Goal: Task Accomplishment & Management: Manage account settings

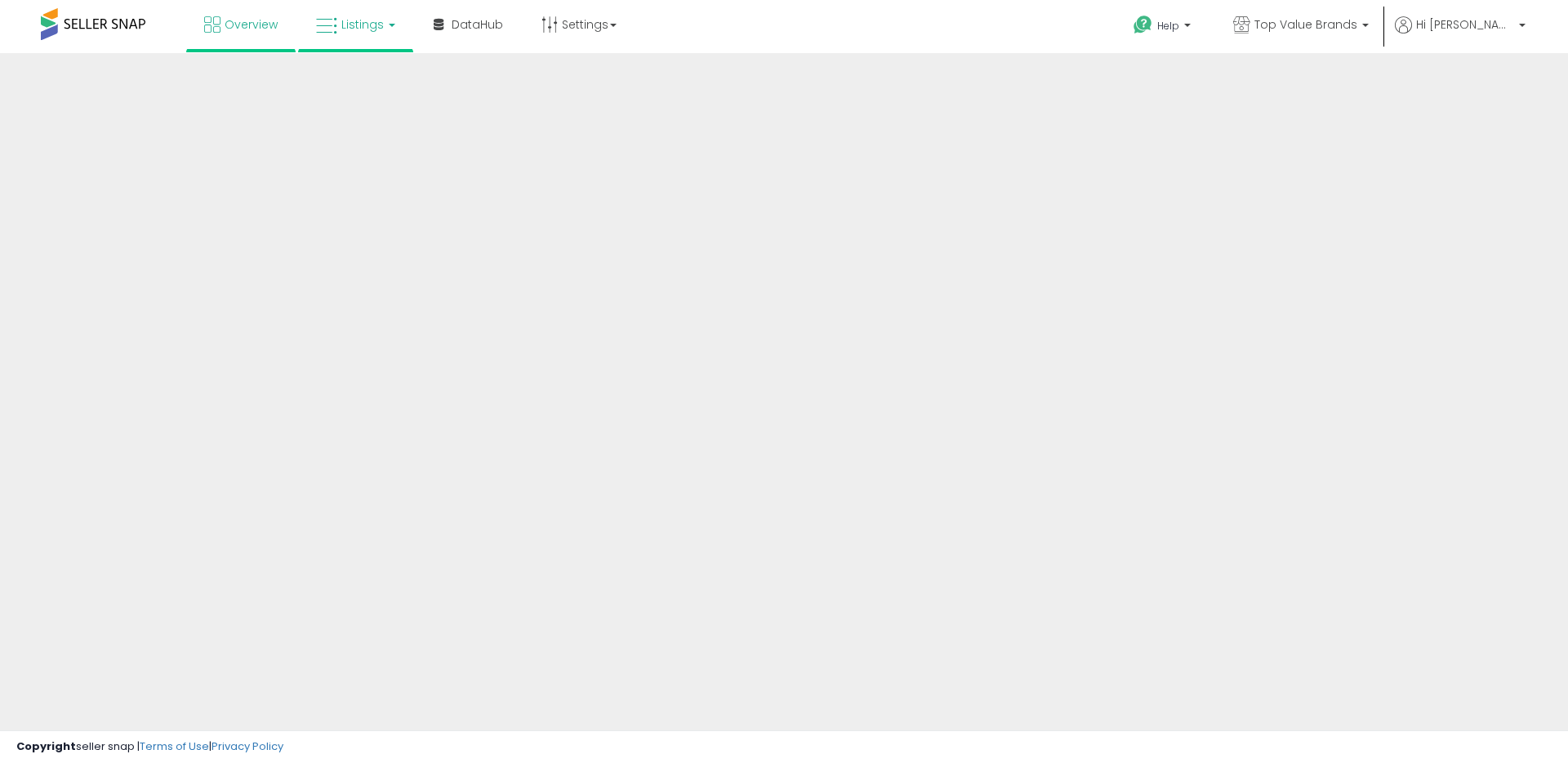
click at [380, 38] on link "Listings" at bounding box center [355, 24] width 104 height 49
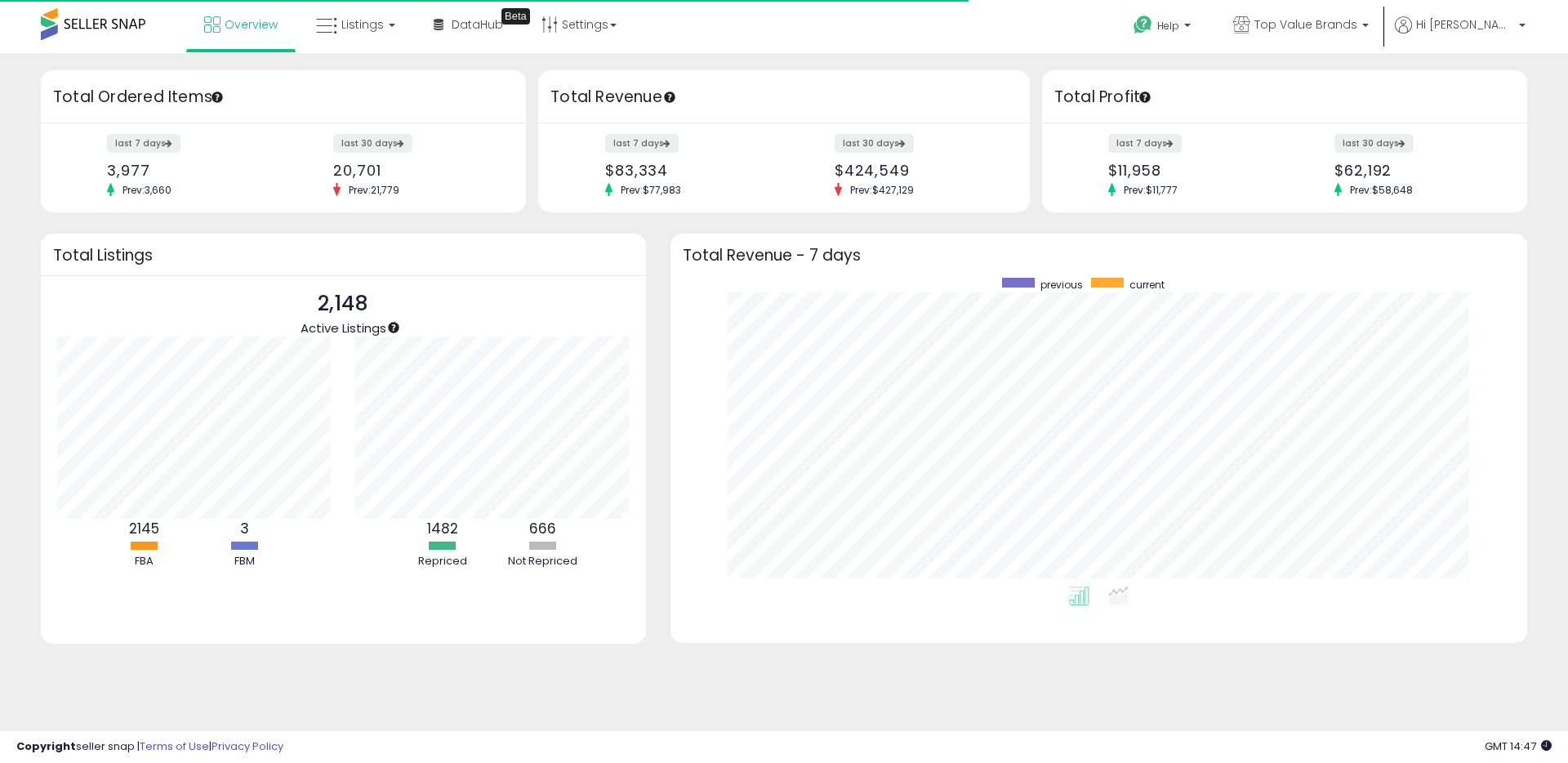
scroll to position [164, 299]
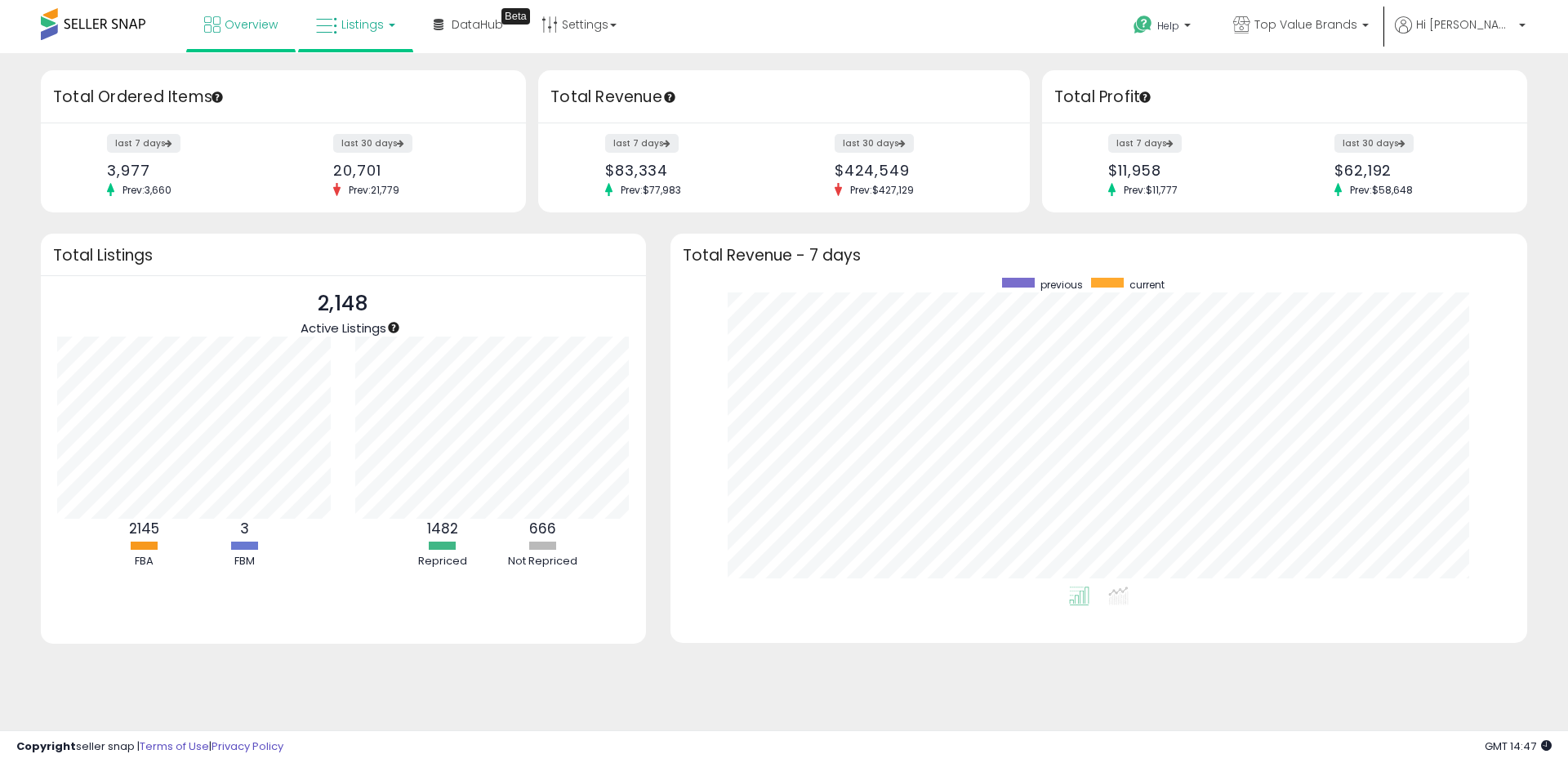
click at [357, 23] on span "Listings" at bounding box center [362, 24] width 42 height 16
click at [367, 81] on icon at bounding box center [368, 80] width 71 height 21
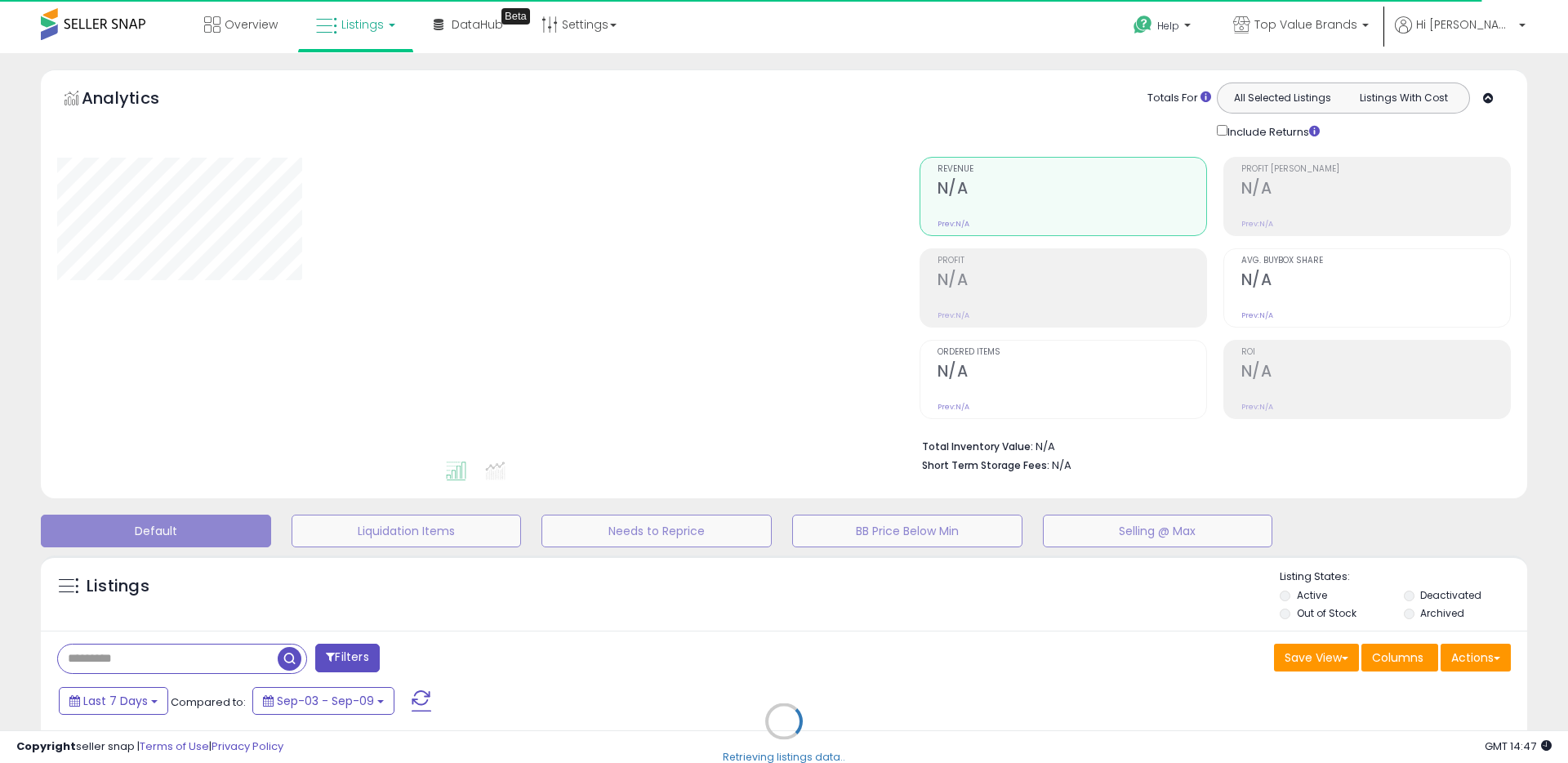
click at [494, 638] on div "Retrieving listings data.." at bounding box center [784, 733] width 1511 height 372
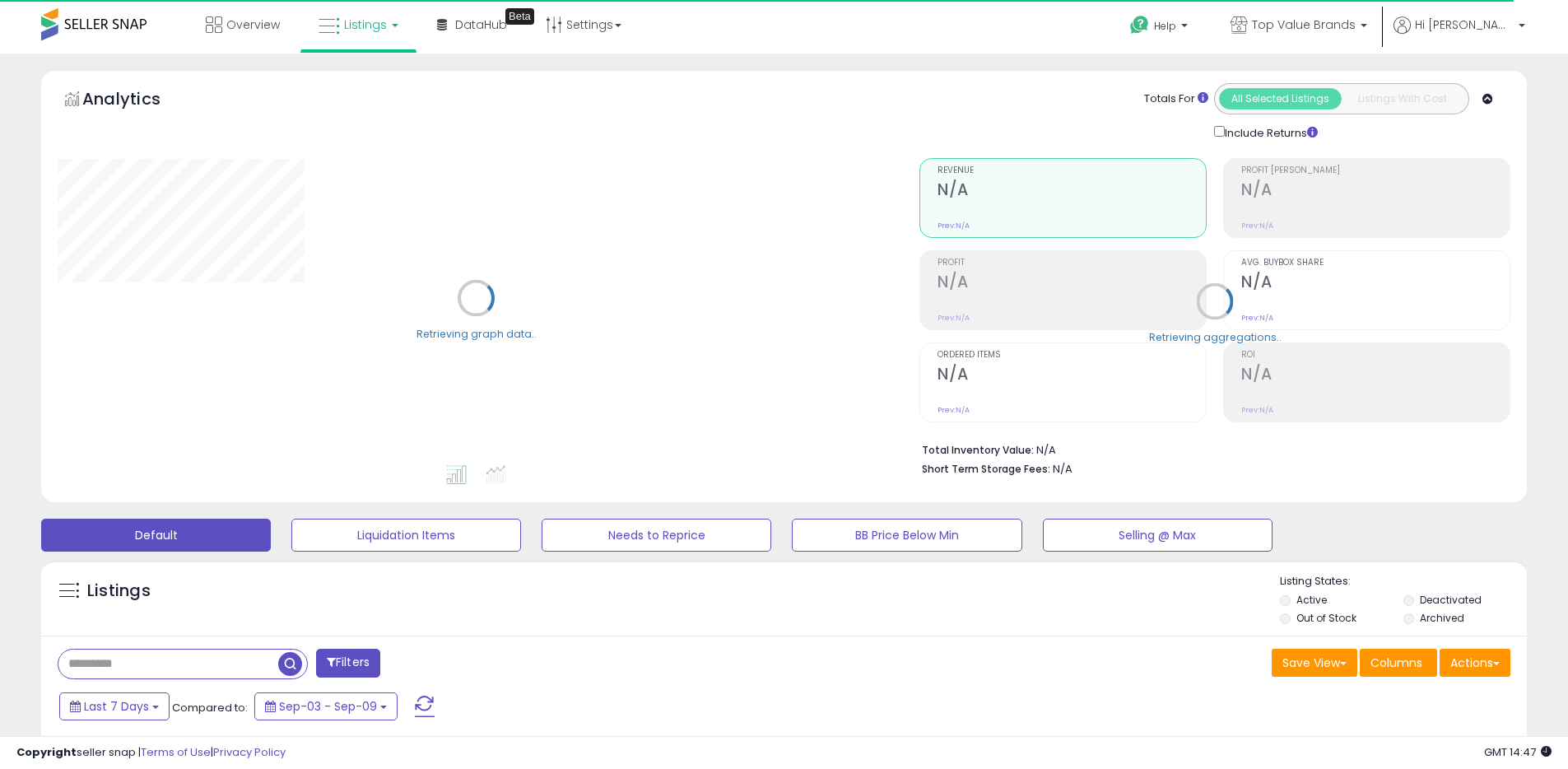
click at [232, 661] on input "text" at bounding box center [168, 664] width 220 height 29
paste input "**********"
type input "**********"
click at [426, 667] on span "button" at bounding box center [432, 664] width 24 height 24
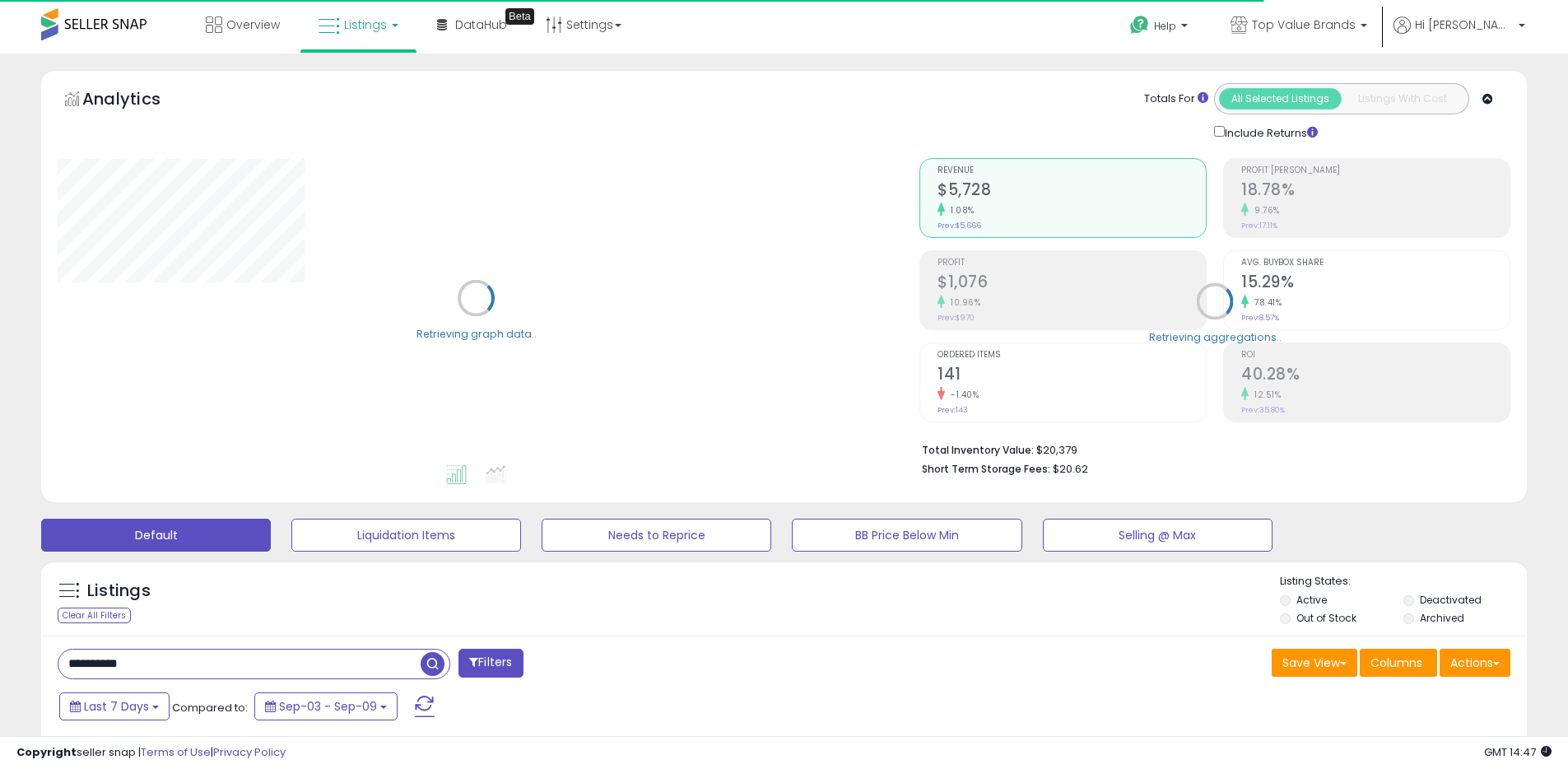
scroll to position [358, 0]
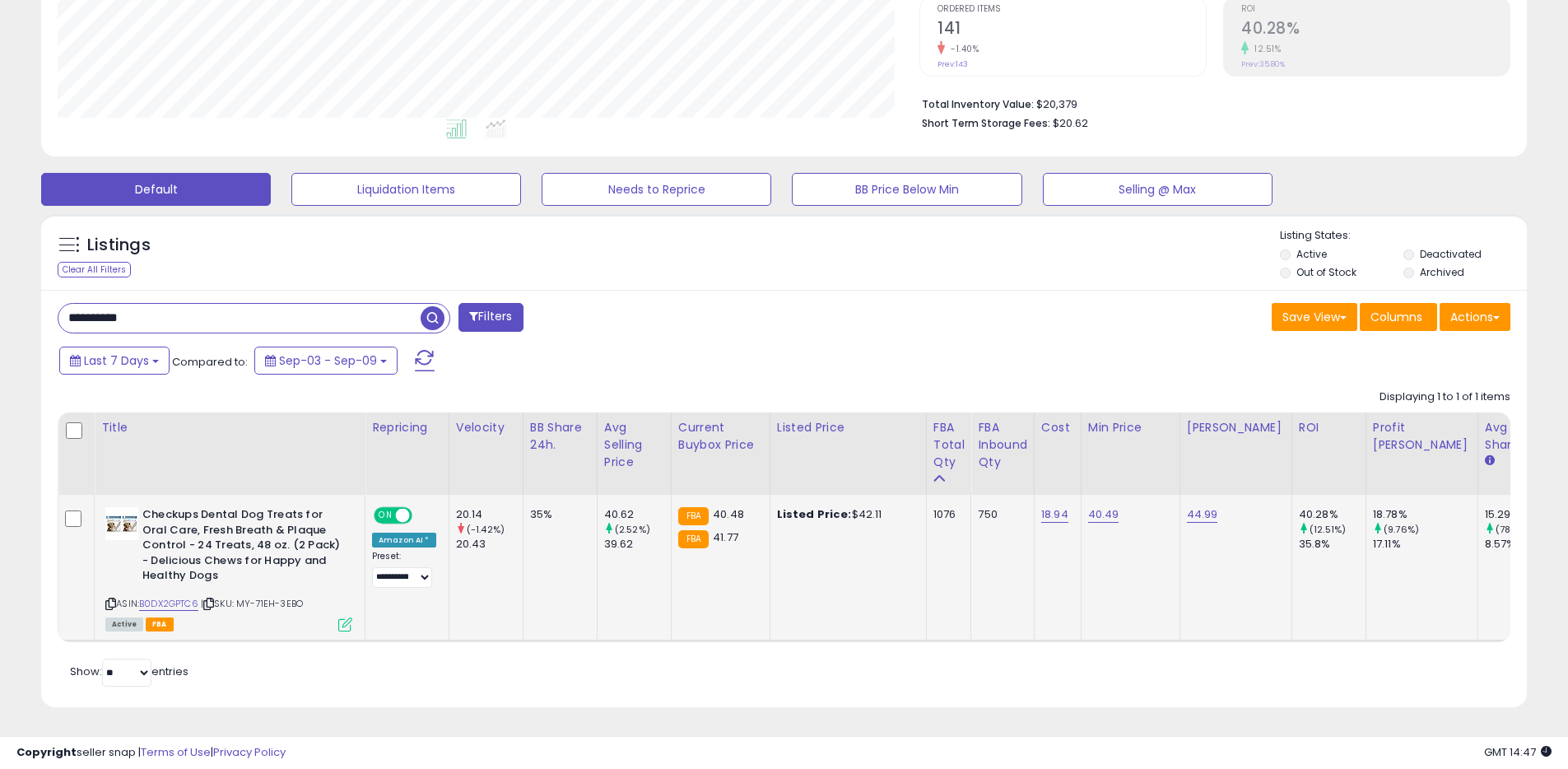
click at [1101, 510] on td "40.49" at bounding box center [1130, 567] width 99 height 145
click at [1105, 506] on link "40.49" at bounding box center [1103, 514] width 31 height 16
drag, startPoint x: 1037, startPoint y: 464, endPoint x: 943, endPoint y: 459, distance: 94.1
click at [955, 457] on table "Title Repricing" at bounding box center [915, 527] width 1715 height 229
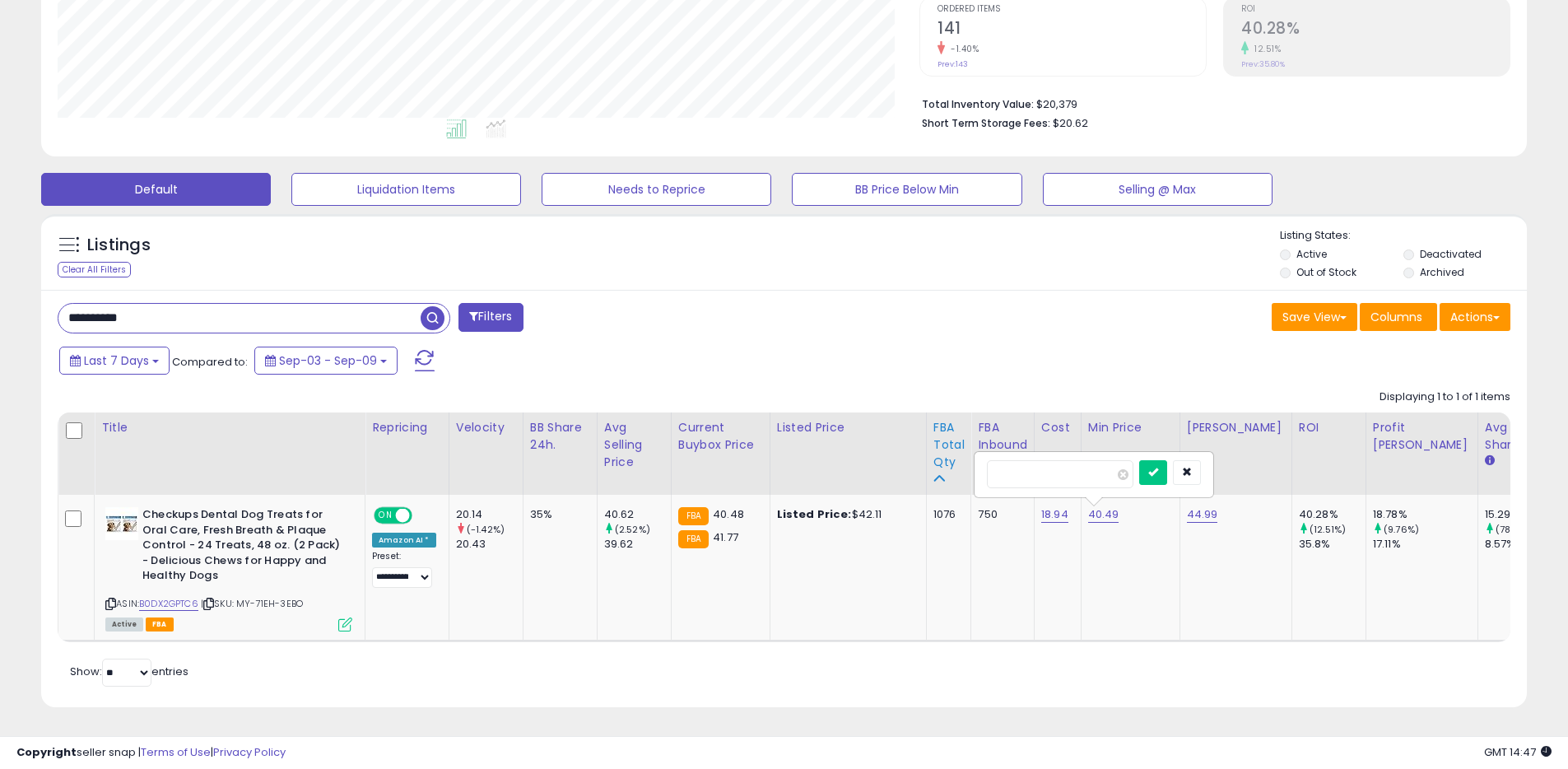
type input "*****"
click button "submit" at bounding box center [1153, 472] width 28 height 25
click at [1093, 506] on link "42.50" at bounding box center [1103, 514] width 31 height 16
drag, startPoint x: 995, startPoint y: 462, endPoint x: 935, endPoint y: 461, distance: 60.0
click at [942, 461] on table "Title Repricing" at bounding box center [915, 527] width 1715 height 229
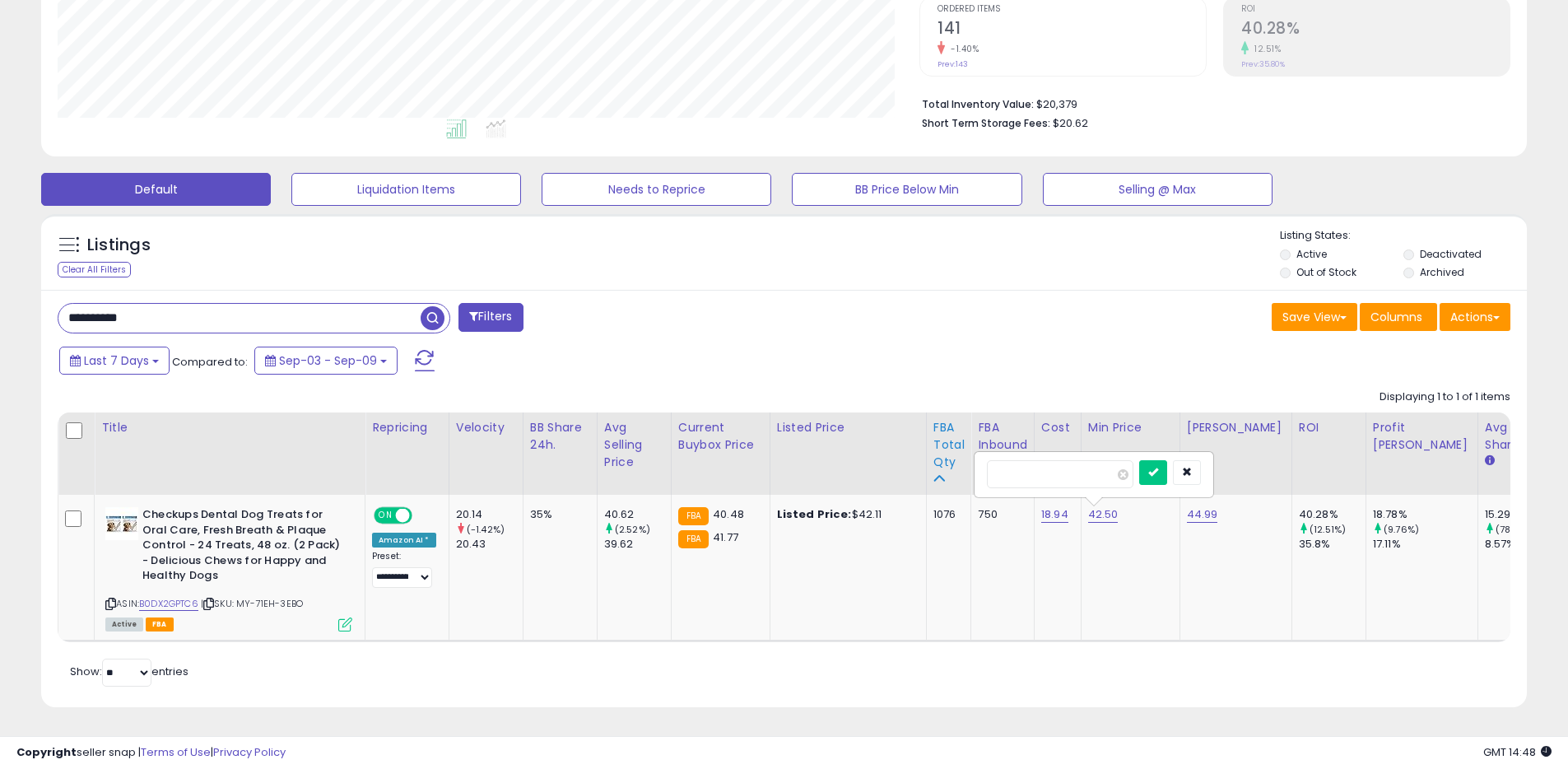
type input "*****"
click button "submit" at bounding box center [1153, 472] width 28 height 25
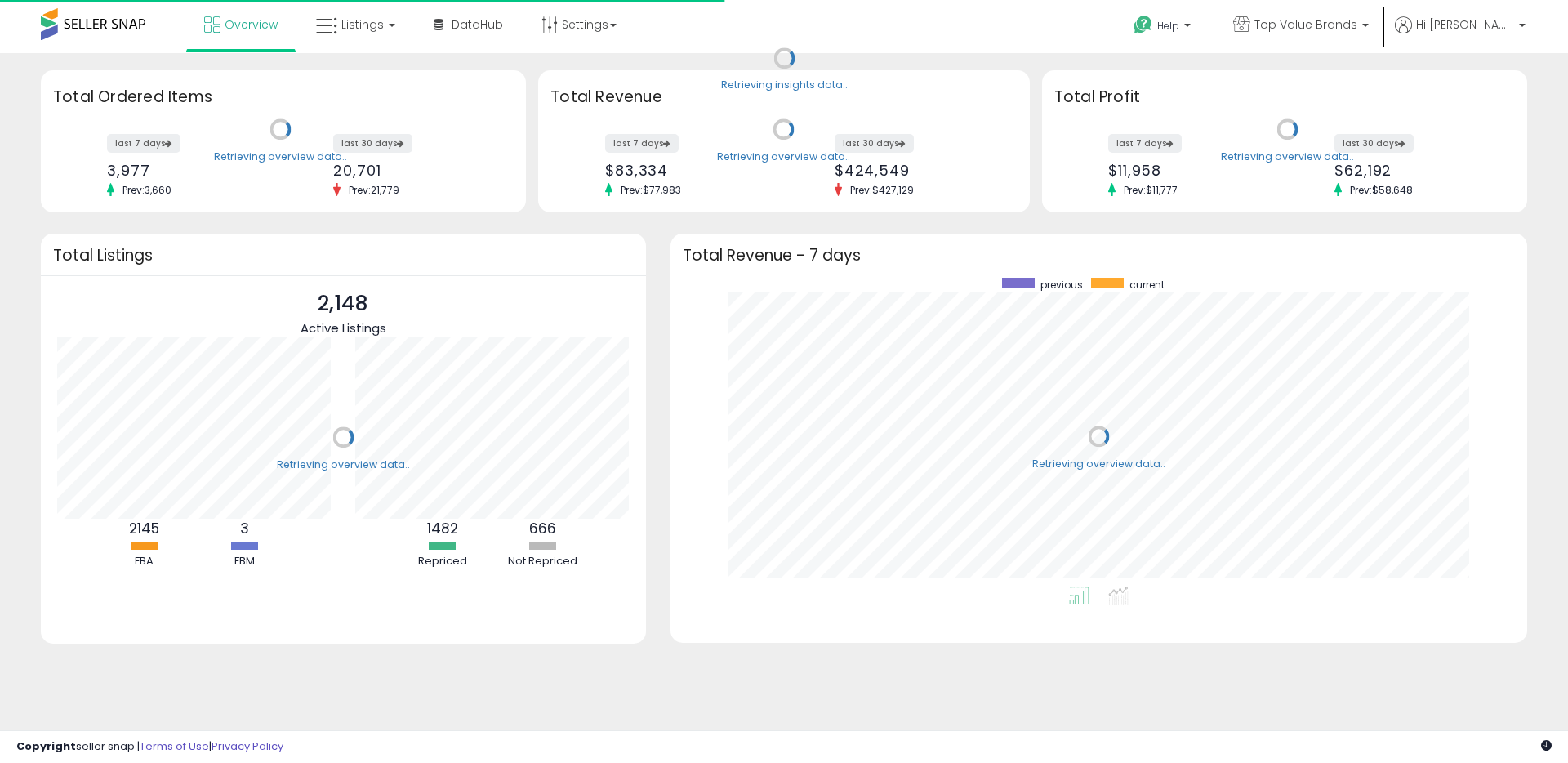
scroll to position [309, 824]
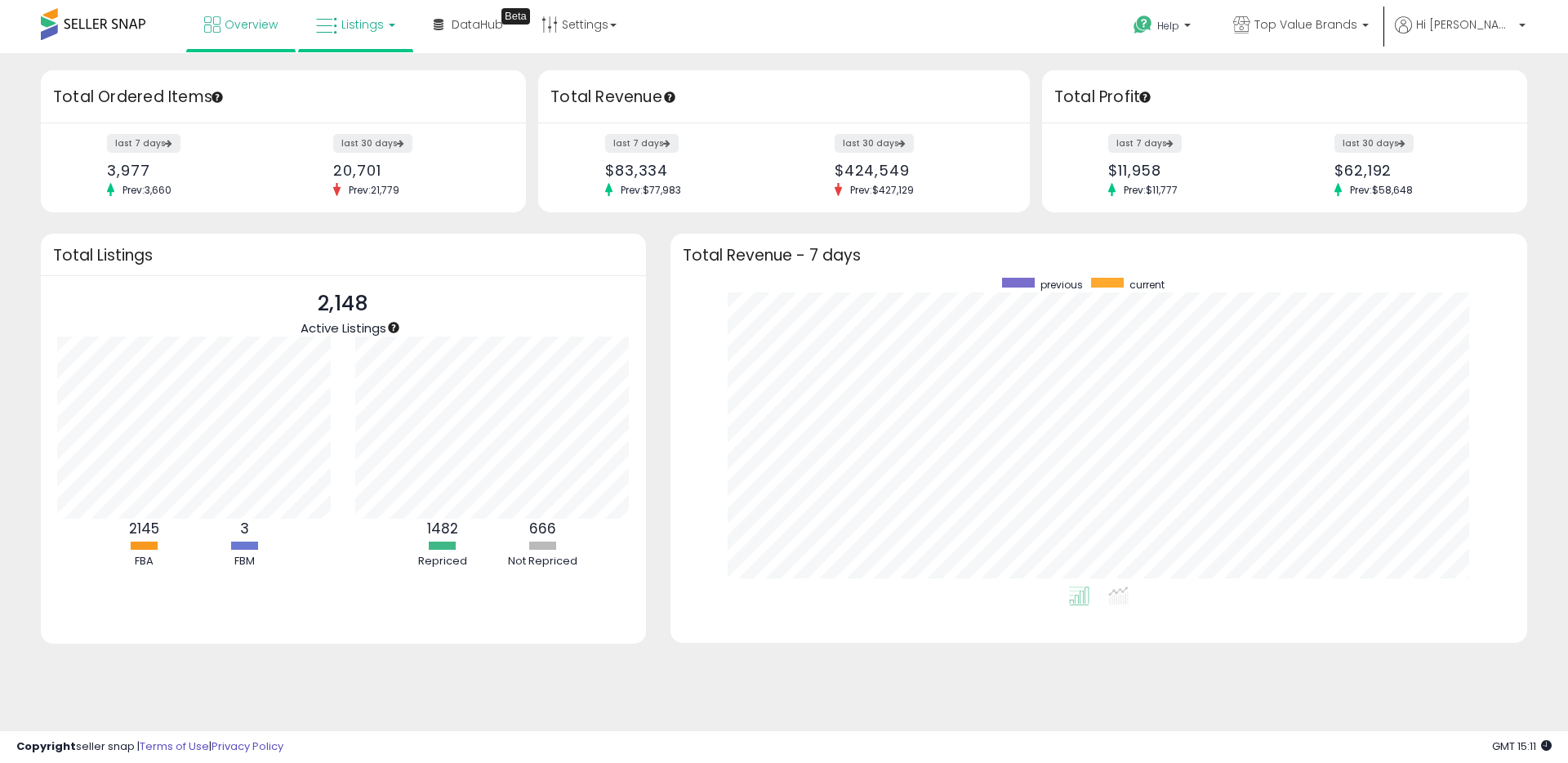
click at [381, 30] on link "Listings" at bounding box center [355, 24] width 104 height 49
click at [390, 83] on icon at bounding box center [368, 80] width 71 height 21
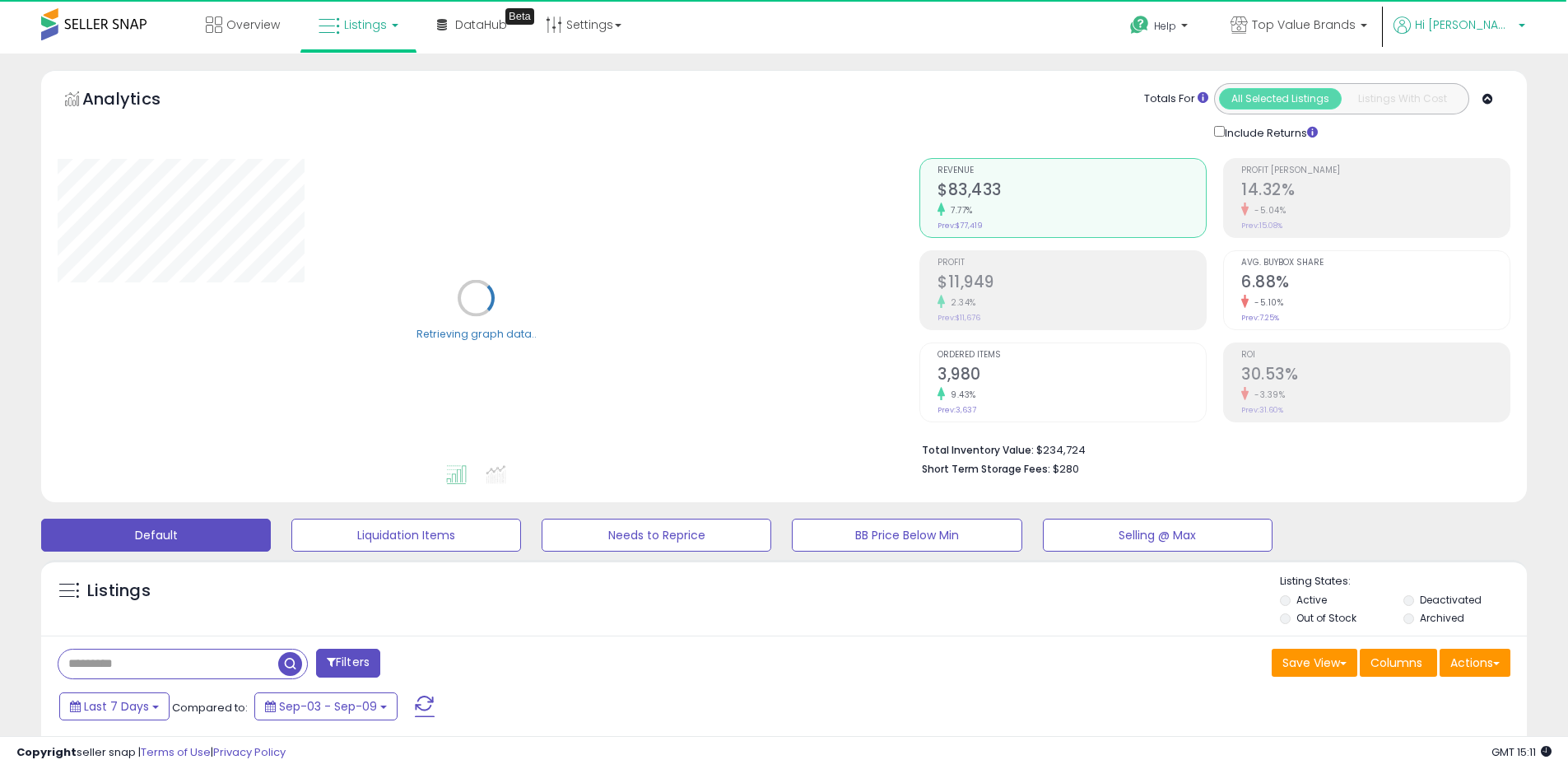
click at [1485, 35] on p "Hi [PERSON_NAME]" at bounding box center [1459, 26] width 132 height 20
click at [1493, 179] on link "Logout" at bounding box center [1488, 174] width 37 height 15
